Goal: Use online tool/utility

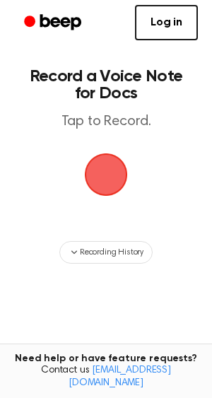
click at [101, 174] on span "button" at bounding box center [106, 175] width 52 height 52
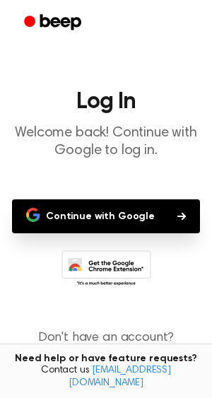
scroll to position [35, 0]
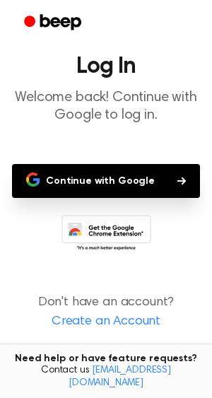
click at [115, 185] on button "Continue with Google" at bounding box center [106, 181] width 188 height 34
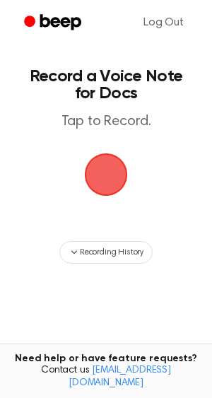
click at [110, 174] on span "button" at bounding box center [106, 174] width 64 height 64
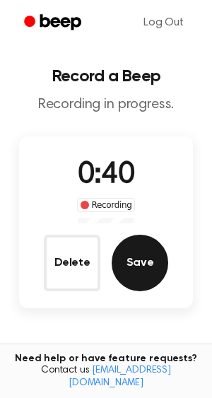
click at [133, 256] on button "Save" at bounding box center [140, 263] width 57 height 57
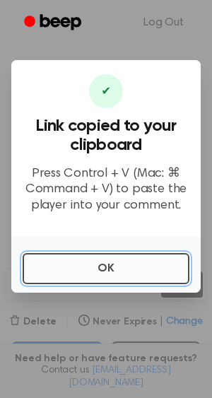
click at [128, 266] on button "OK" at bounding box center [106, 268] width 167 height 31
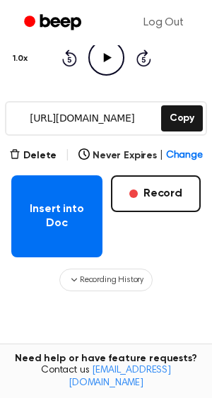
scroll to position [170, 0]
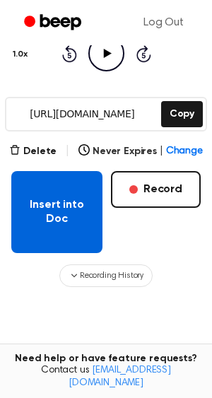
click at [62, 215] on button "Insert into Doc" at bounding box center [56, 212] width 91 height 82
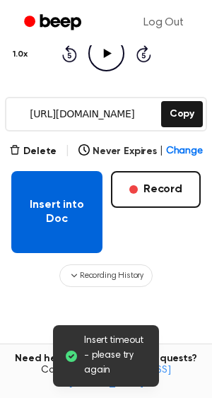
drag, startPoint x: 119, startPoint y: 203, endPoint x: 16, endPoint y: 235, distance: 108.1
click at [16, 235] on div "Insert into Doc Record" at bounding box center [106, 212] width 190 height 82
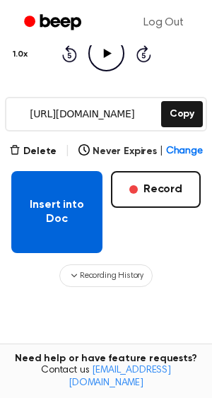
click at [50, 224] on button "Insert into Doc" at bounding box center [56, 212] width 91 height 82
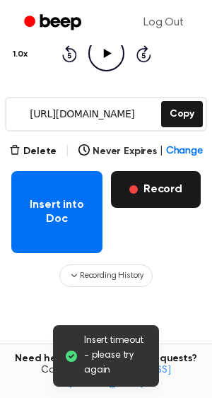
scroll to position [0, 0]
